Goal: Task Accomplishment & Management: Use online tool/utility

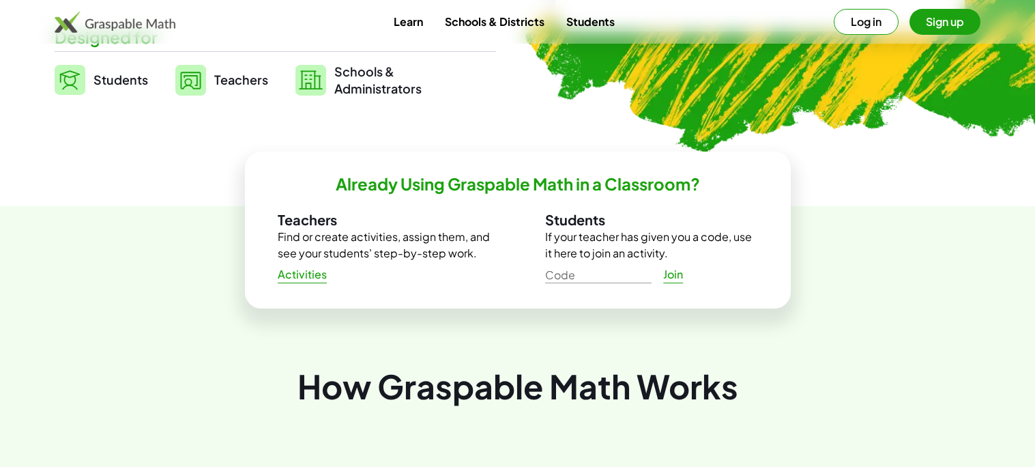
scroll to position [342, 0]
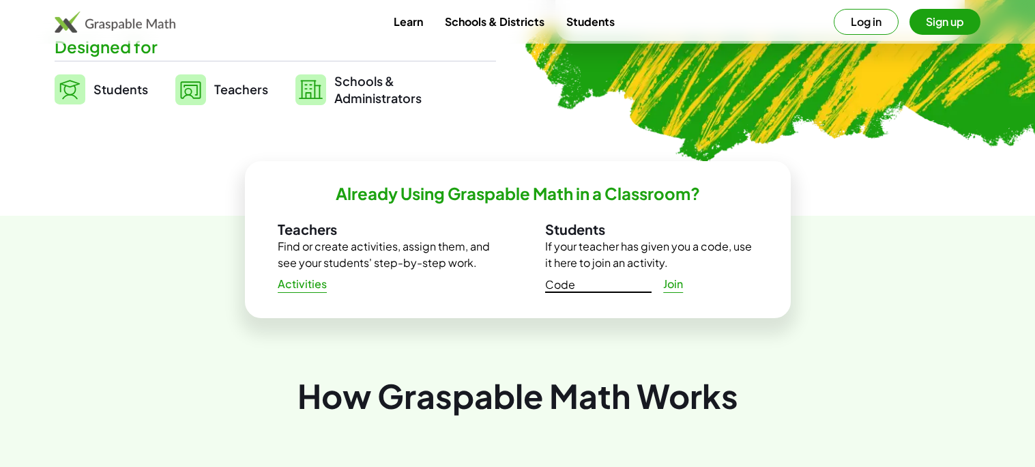
click at [573, 284] on input "Code" at bounding box center [598, 282] width 106 height 22
type input "*****"
click at [672, 292] on link "Join" at bounding box center [674, 284] width 44 height 25
